Goal: Entertainment & Leisure: Browse casually

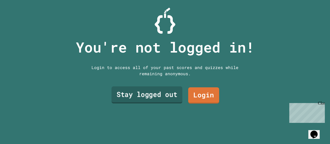
click at [145, 89] on link "Stay logged out" at bounding box center [146, 95] width 71 height 17
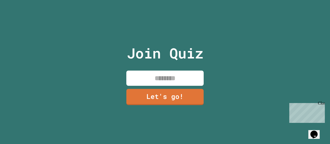
click at [158, 77] on input at bounding box center [164, 78] width 77 height 15
type input "*****"
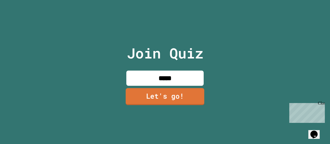
click at [156, 100] on link "Let's go!" at bounding box center [165, 96] width 79 height 17
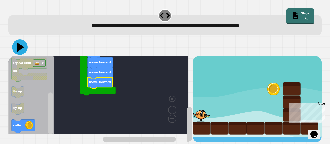
click at [17, 46] on icon at bounding box center [19, 46] width 15 height 15
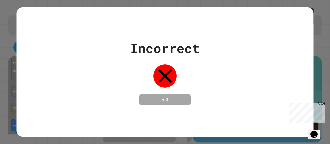
click at [322, 103] on div "Close" at bounding box center [321, 104] width 6 height 6
